Goal: Find specific page/section: Find specific page/section

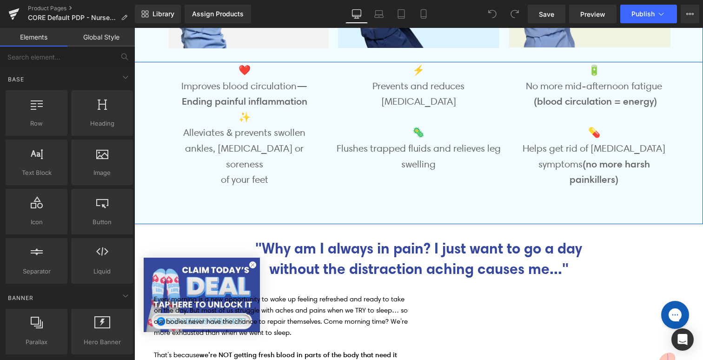
scroll to position [479, 0]
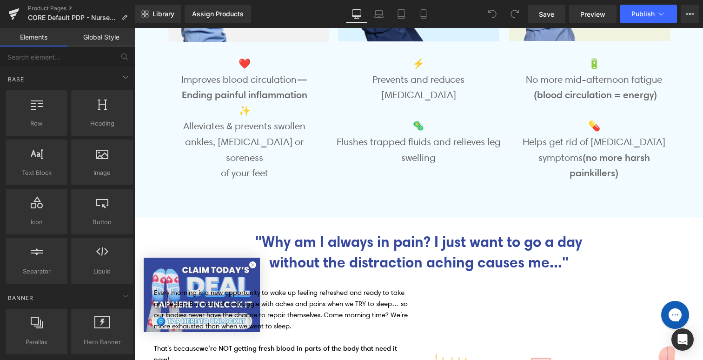
click at [253, 265] on h1 ""Why am I always in pain? I just want to go a day without the distraction achin…" at bounding box center [419, 252] width 544 height 42
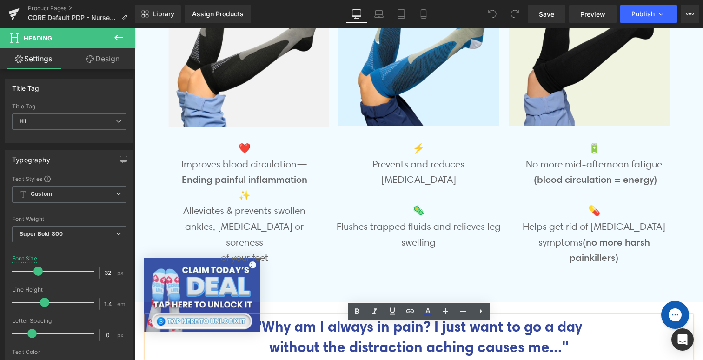
scroll to position [396, 0]
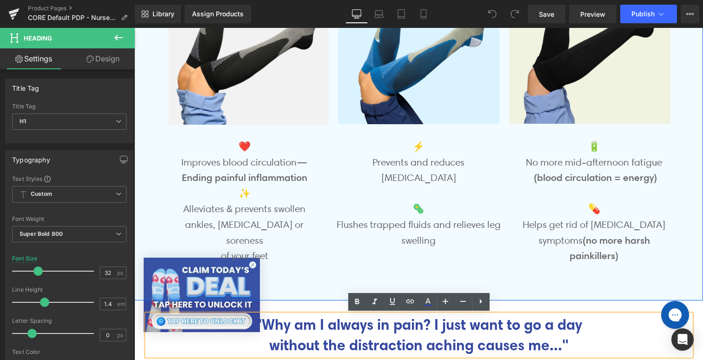
click at [252, 264] on div "❤️ Improves blood circulation —Ending painful inflammation ✨ Alleviates & preve…" at bounding box center [418, 207] width 568 height 139
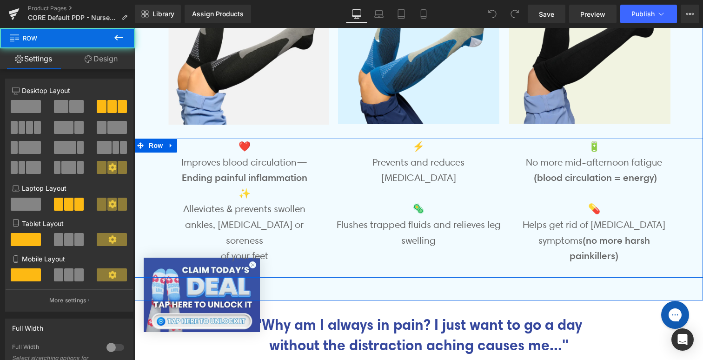
click at [252, 264] on div "❤️ Improves blood circulation —Ending painful inflammation ✨ Alleviates & preve…" at bounding box center [418, 207] width 568 height 139
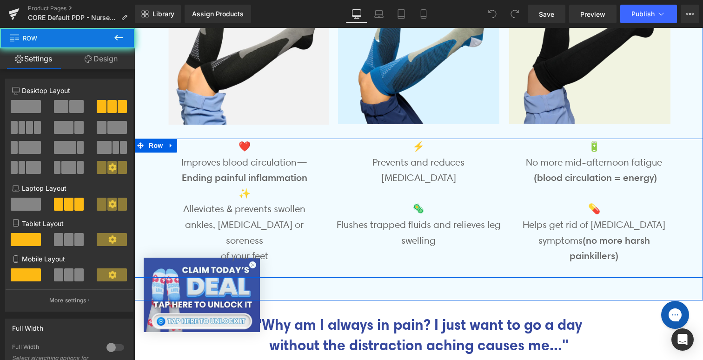
click at [252, 264] on div "❤️ Improves blood circulation —Ending painful inflammation ✨ Alleviates & preve…" at bounding box center [418, 207] width 568 height 139
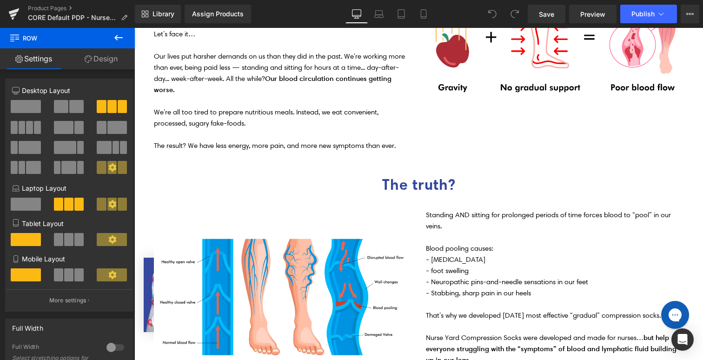
scroll to position [824, 0]
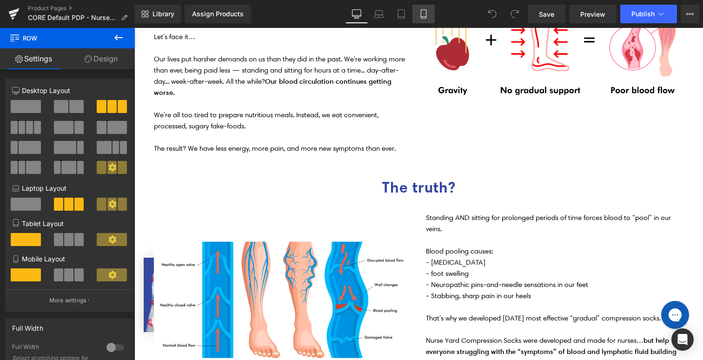
click at [419, 21] on link "Mobile" at bounding box center [423, 14] width 22 height 19
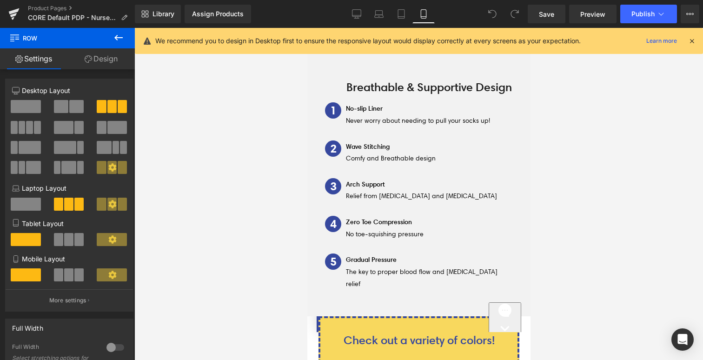
scroll to position [3682, 0]
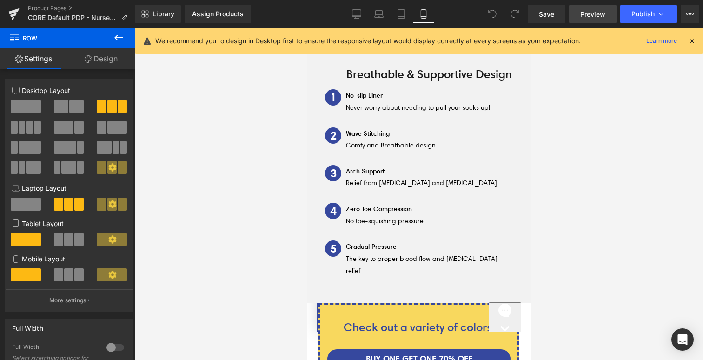
click at [596, 11] on span "Preview" at bounding box center [592, 14] width 25 height 10
